Goal: Use online tool/utility: Utilize a website feature to perform a specific function

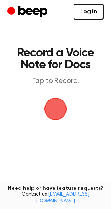
click at [57, 108] on span "button" at bounding box center [56, 109] width 32 height 32
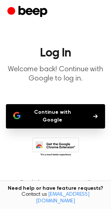
click at [74, 116] on button "Continue with Google" at bounding box center [55, 116] width 99 height 24
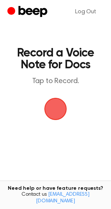
click at [58, 114] on span "button" at bounding box center [55, 108] width 27 height 27
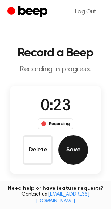
click at [74, 146] on button "Save" at bounding box center [73, 150] width 30 height 30
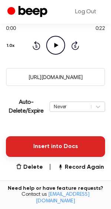
scroll to position [96, 0]
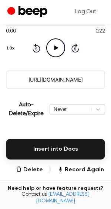
click at [59, 43] on icon "Play Audio" at bounding box center [55, 47] width 19 height 19
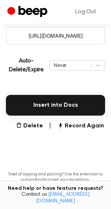
scroll to position [162, 0]
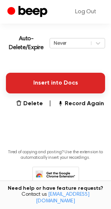
click at [58, 84] on button "Insert into Docs" at bounding box center [55, 83] width 99 height 21
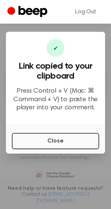
click at [61, 139] on button "Close" at bounding box center [55, 141] width 87 height 16
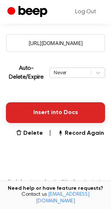
scroll to position [133, 0]
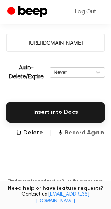
click at [69, 133] on button "Record Again" at bounding box center [80, 133] width 47 height 9
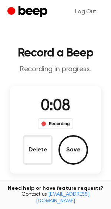
scroll to position [0, 0]
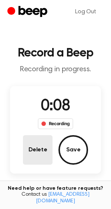
click at [40, 150] on button "Delete" at bounding box center [38, 150] width 30 height 30
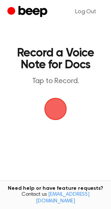
click at [57, 117] on span "button" at bounding box center [56, 109] width 24 height 24
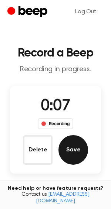
click at [75, 147] on button "Save" at bounding box center [73, 150] width 30 height 30
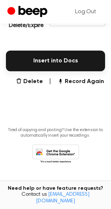
scroll to position [184, 0]
drag, startPoint x: 56, startPoint y: 59, endPoint x: -118, endPoint y: 133, distance: 189.2
click at [0, 133] on html "Log Out Your Recording is Ready Copy the link and paste it anywhere 0:00 0:06 Y…" at bounding box center [55, 12] width 111 height 393
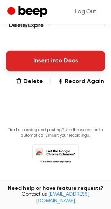
click at [41, 62] on button "Insert into Docs" at bounding box center [55, 61] width 99 height 21
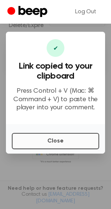
click at [47, 137] on button "Close" at bounding box center [55, 141] width 87 height 16
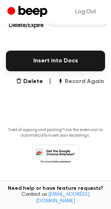
click at [75, 81] on button "Record Again" at bounding box center [80, 81] width 47 height 9
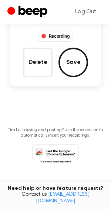
scroll to position [88, 0]
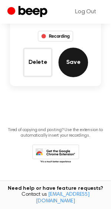
click at [75, 65] on button "Save" at bounding box center [73, 63] width 30 height 30
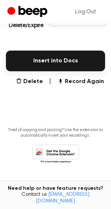
scroll to position [184, 0]
click at [75, 86] on main "Your Recording is Ready Copy the link and paste it anywhere 0:00 NaN:NaN Your b…" at bounding box center [55, 0] width 111 height 369
click at [72, 78] on button "Record Again" at bounding box center [80, 81] width 47 height 9
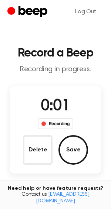
scroll to position [0, 0]
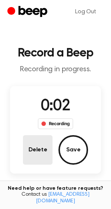
click at [39, 147] on button "Delete" at bounding box center [38, 150] width 30 height 30
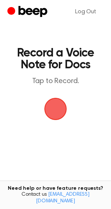
click at [58, 109] on span "button" at bounding box center [55, 109] width 27 height 27
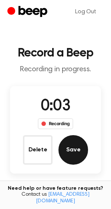
click at [74, 154] on button "Save" at bounding box center [73, 150] width 30 height 30
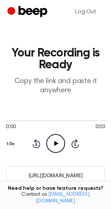
click at [53, 172] on input "[URL][DOMAIN_NAME]" at bounding box center [55, 175] width 99 height 18
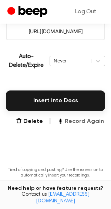
click at [82, 121] on button "Record Again" at bounding box center [80, 121] width 47 height 9
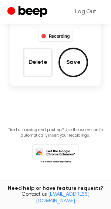
scroll to position [88, 0]
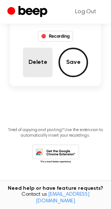
click at [33, 63] on button "Delete" at bounding box center [38, 63] width 30 height 30
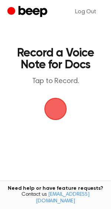
scroll to position [0, 0]
click at [56, 106] on span "button" at bounding box center [55, 109] width 37 height 37
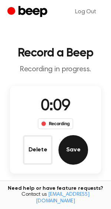
click at [73, 148] on button "Save" at bounding box center [73, 150] width 30 height 30
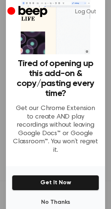
scroll to position [22, 0]
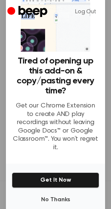
click at [53, 173] on button "Get It Now" at bounding box center [55, 181] width 87 height 16
